Goal: Navigation & Orientation: Find specific page/section

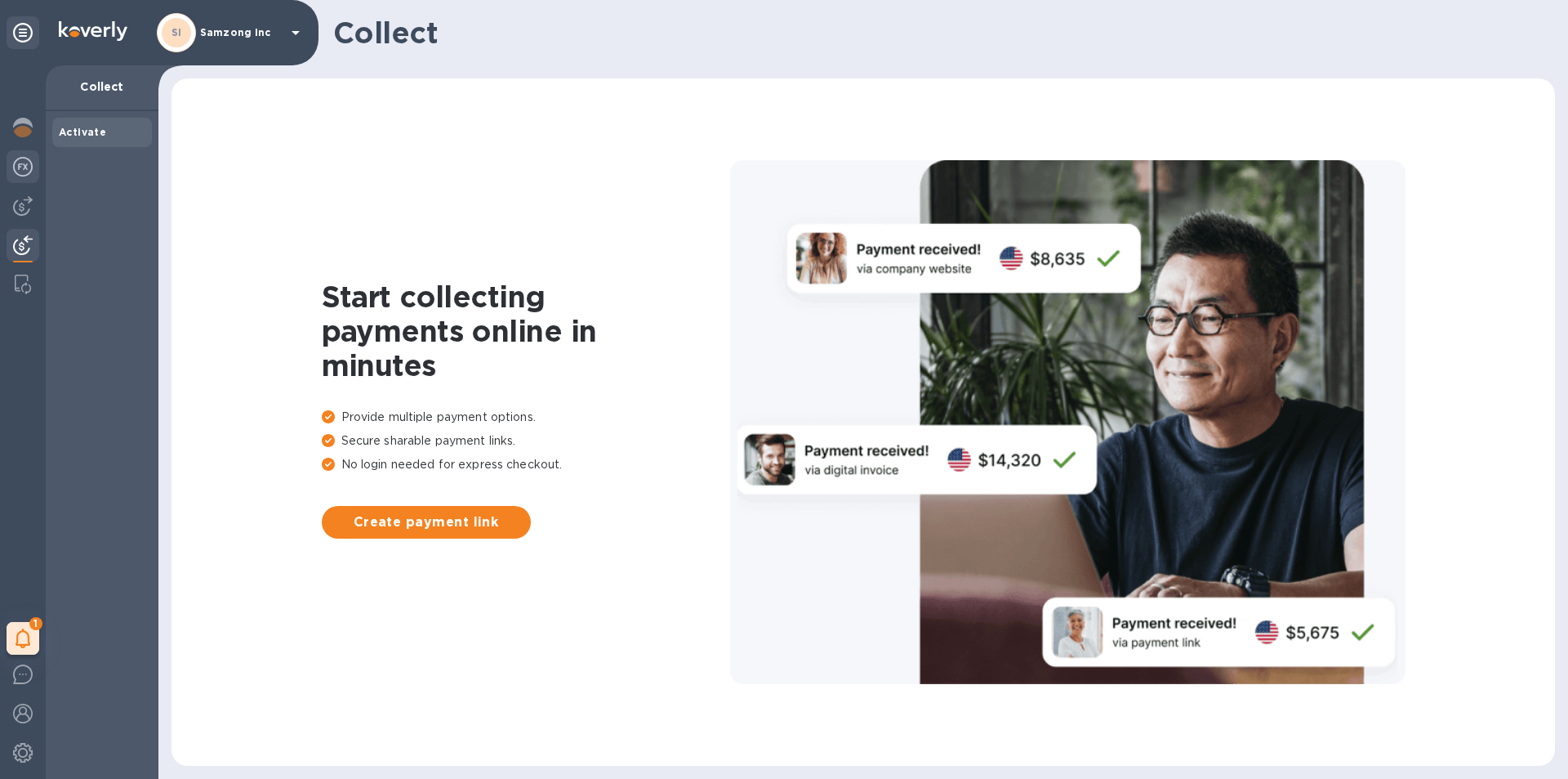
click at [24, 163] on img at bounding box center [23, 167] width 20 height 20
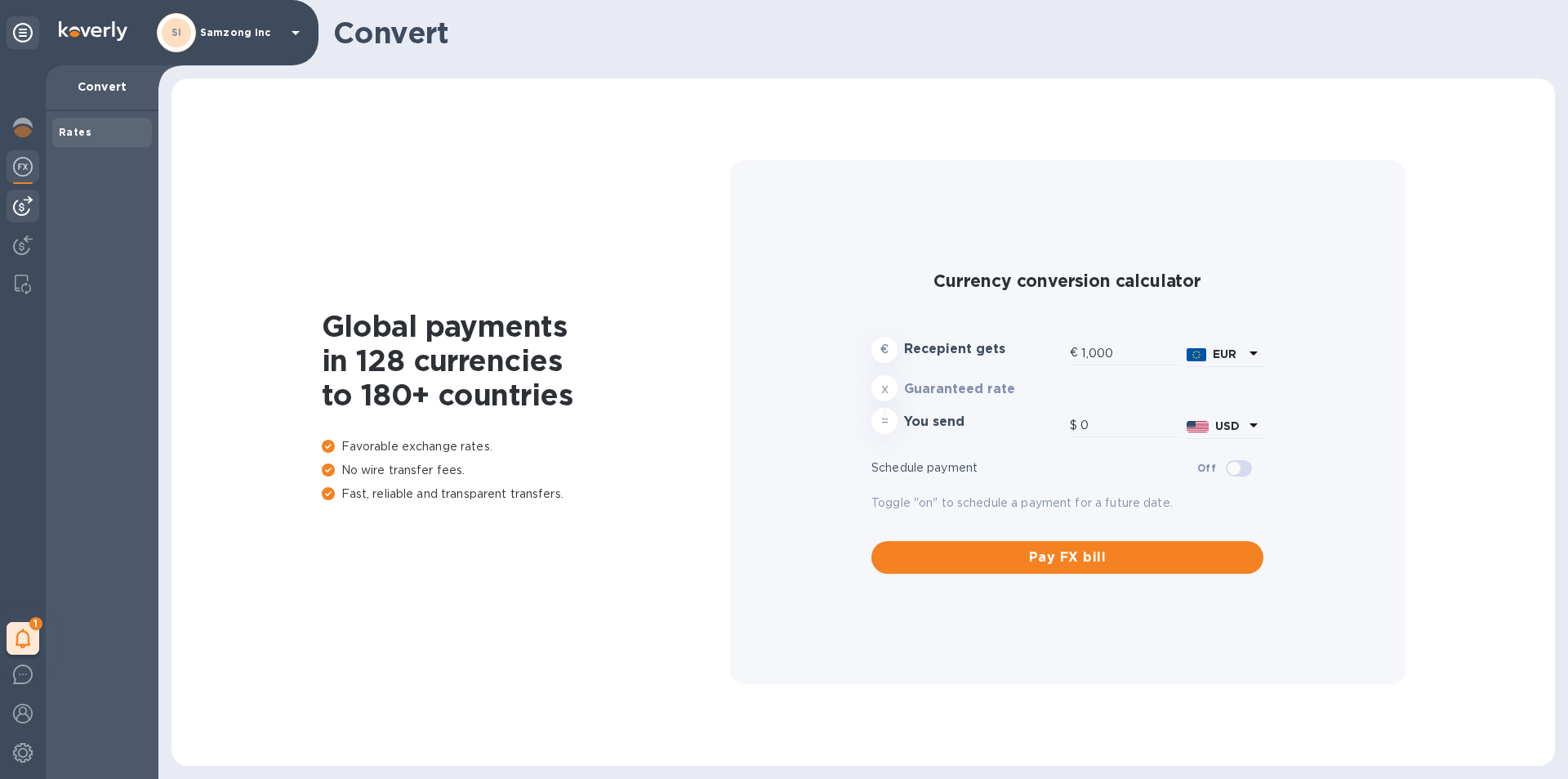
type input "1,171.14"
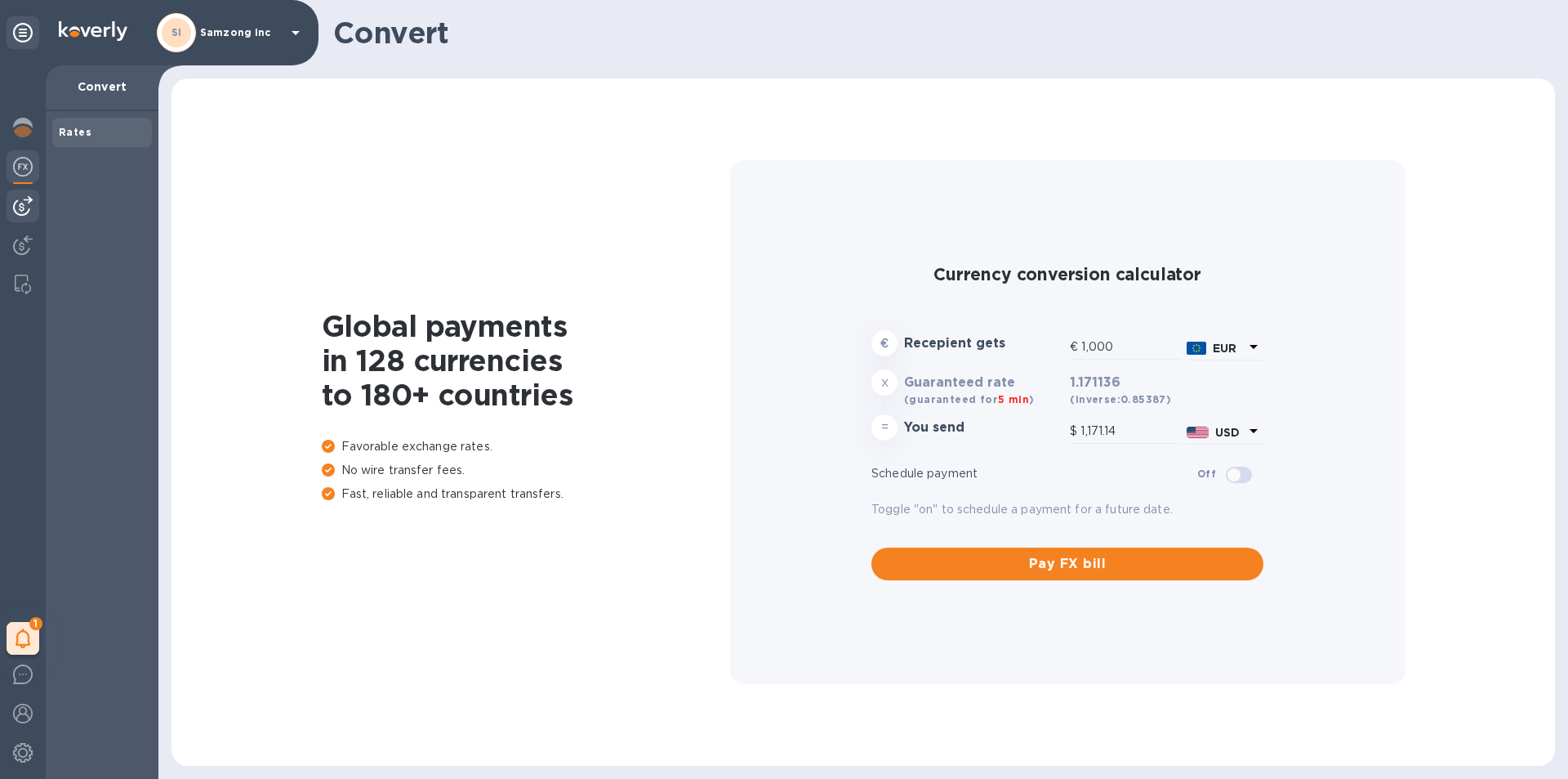
click at [20, 203] on img at bounding box center [23, 206] width 20 height 20
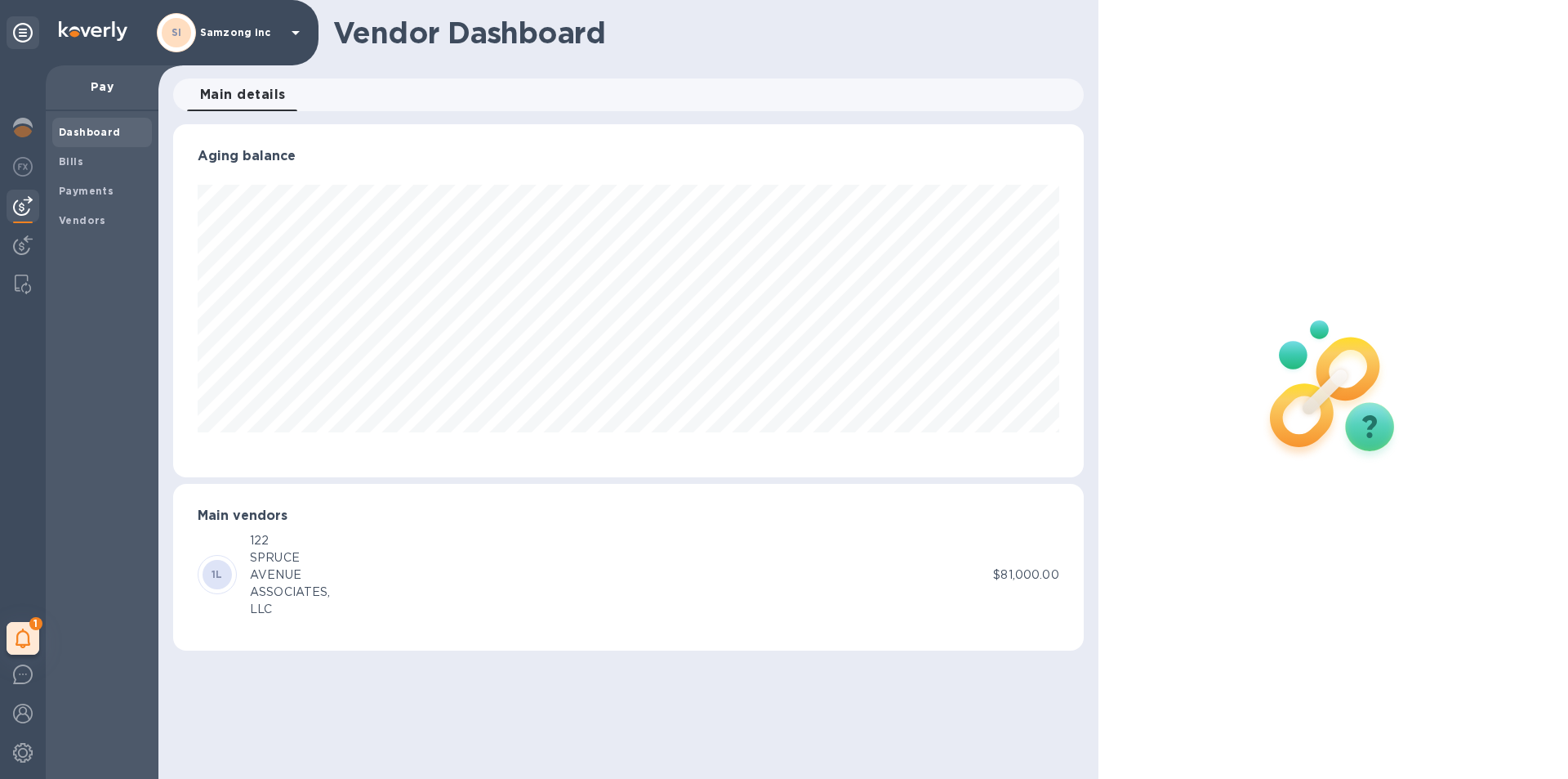
scroll to position [353, 909]
click at [75, 189] on b "Payments" at bounding box center [87, 191] width 55 height 12
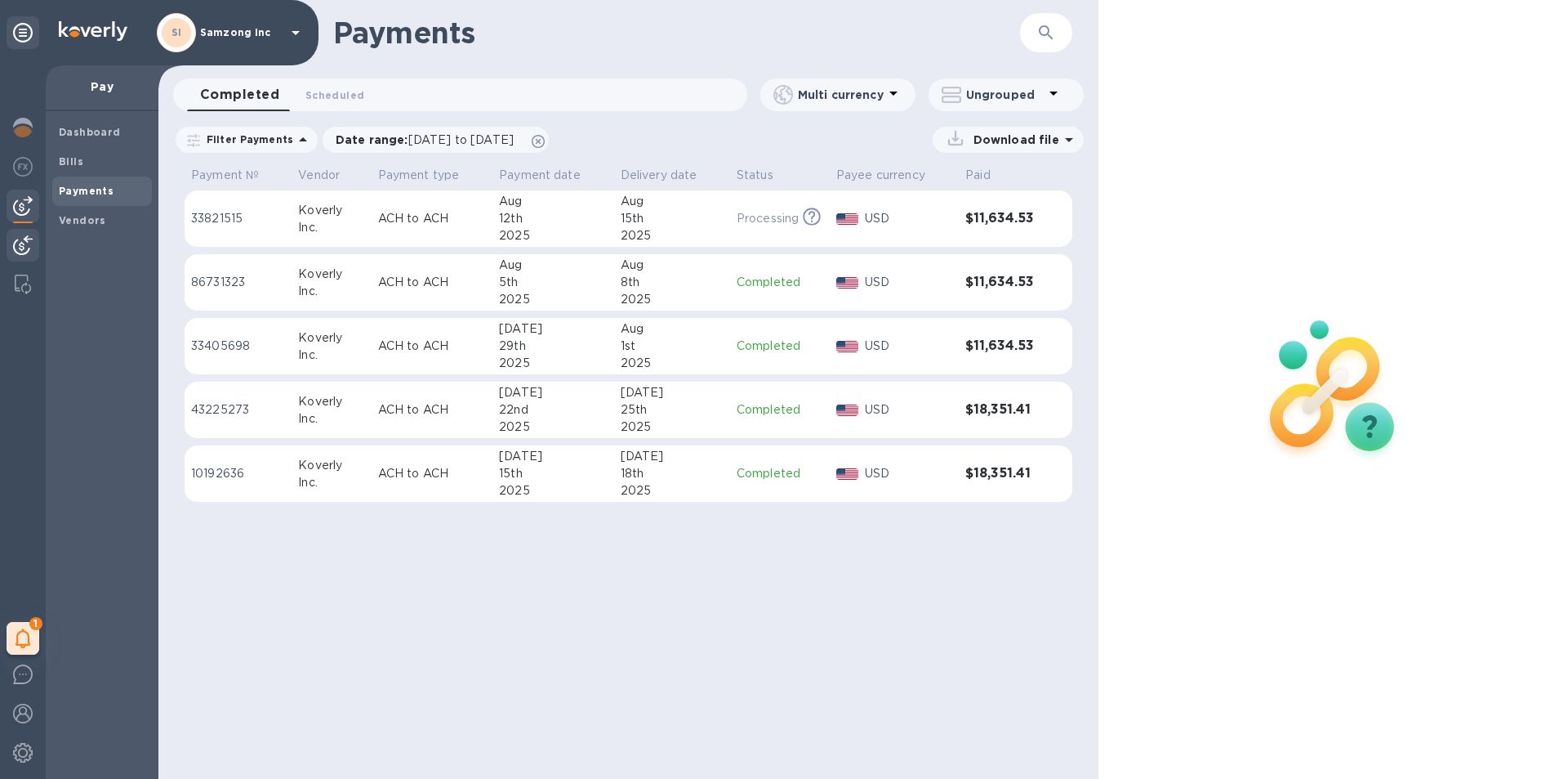
click at [21, 240] on img at bounding box center [23, 245] width 20 height 20
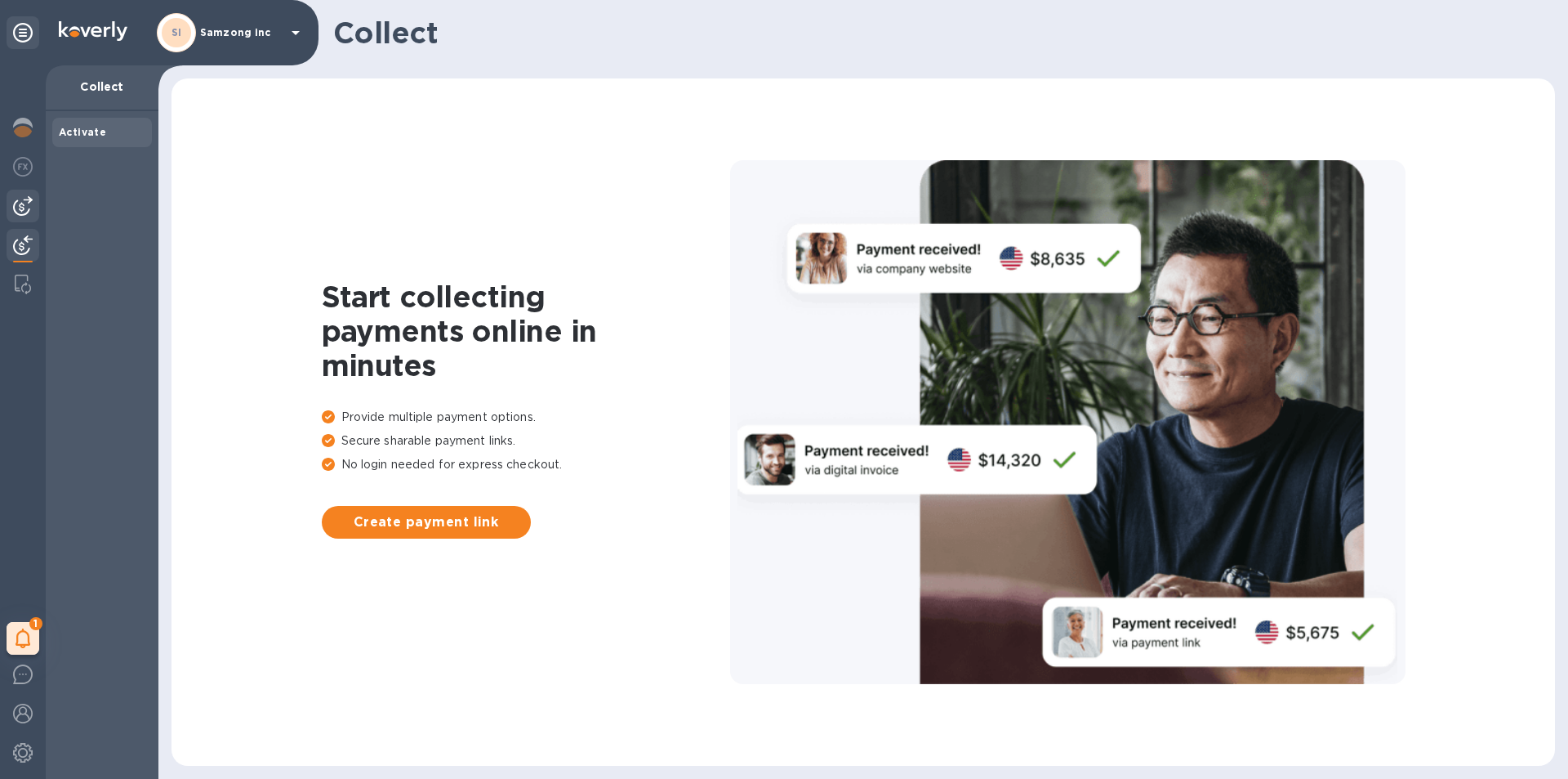
click at [21, 201] on img at bounding box center [23, 206] width 20 height 20
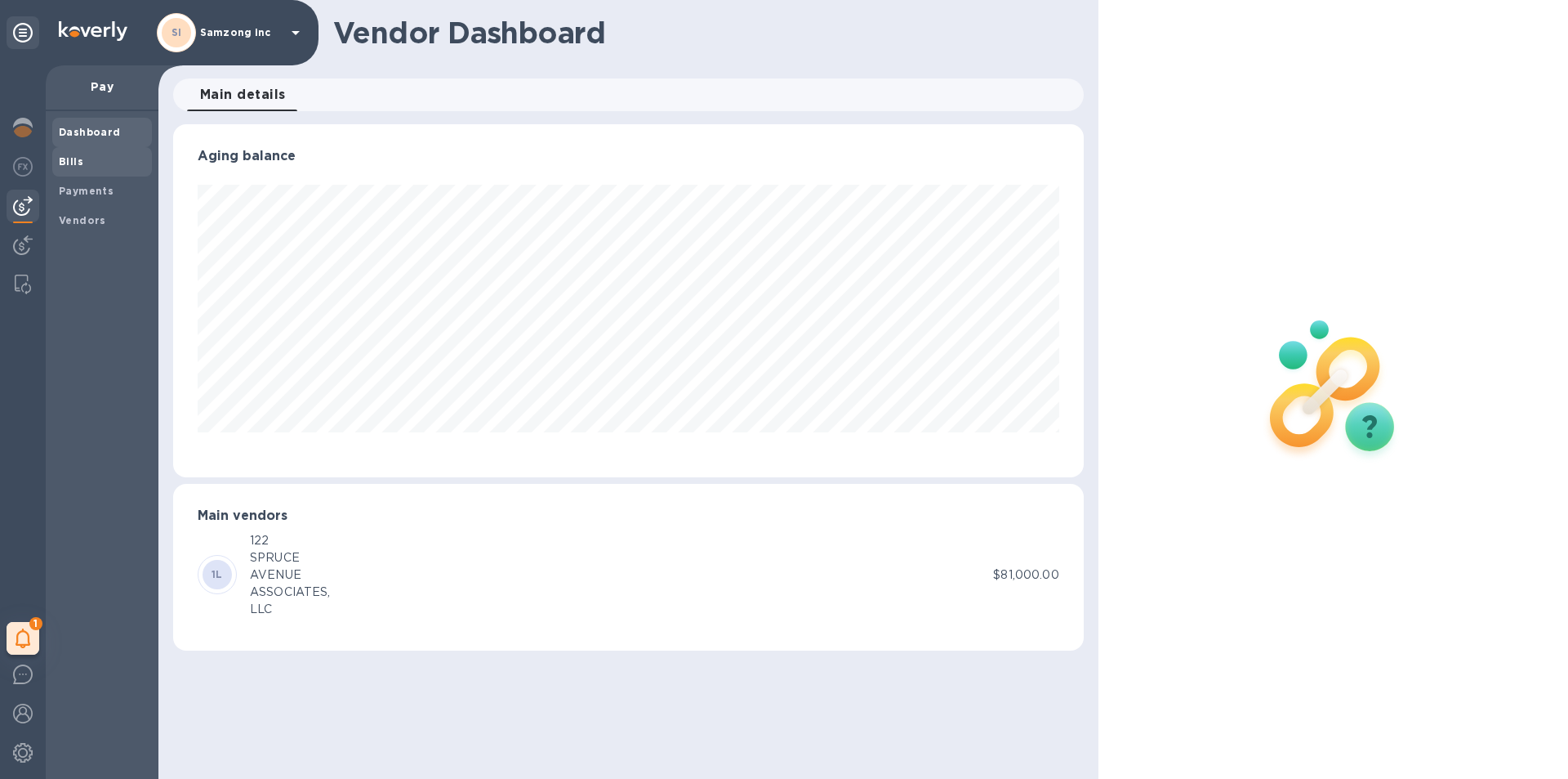
scroll to position [353, 909]
click at [75, 155] on b "Bills" at bounding box center [71, 161] width 25 height 12
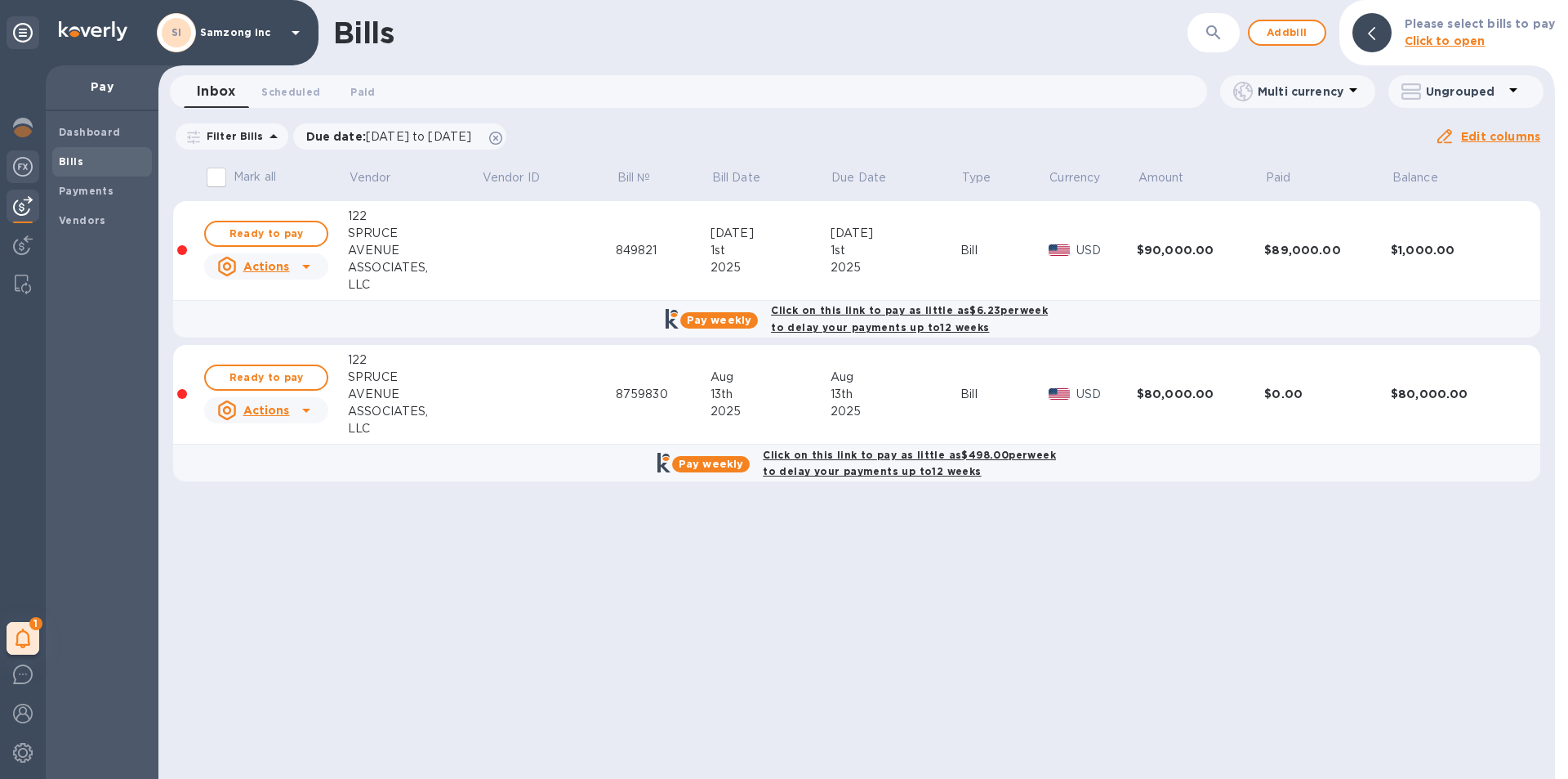
click at [18, 161] on img at bounding box center [23, 167] width 20 height 20
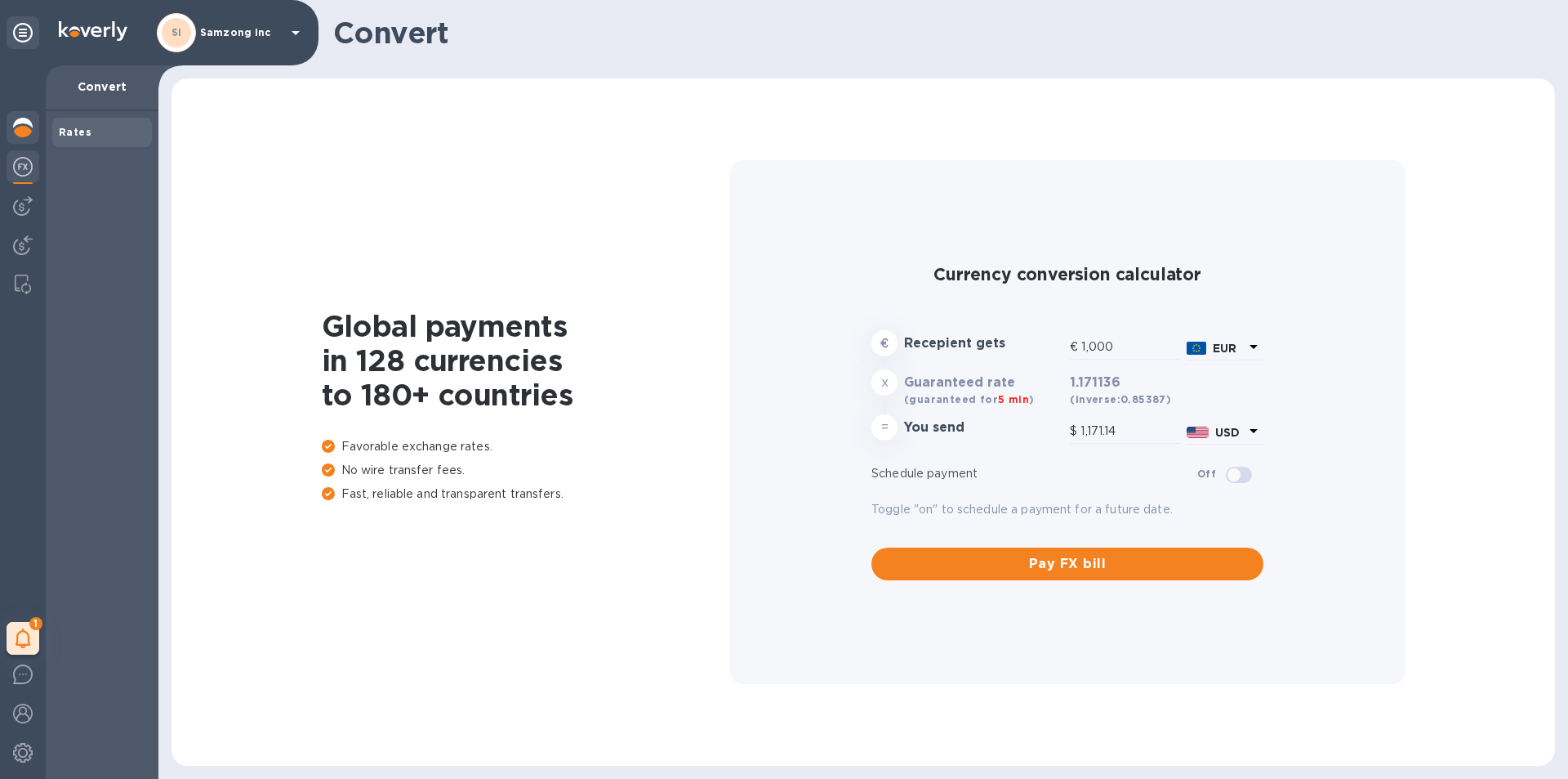
click at [23, 130] on img at bounding box center [23, 128] width 20 height 20
